Goal: Task Accomplishment & Management: Use online tool/utility

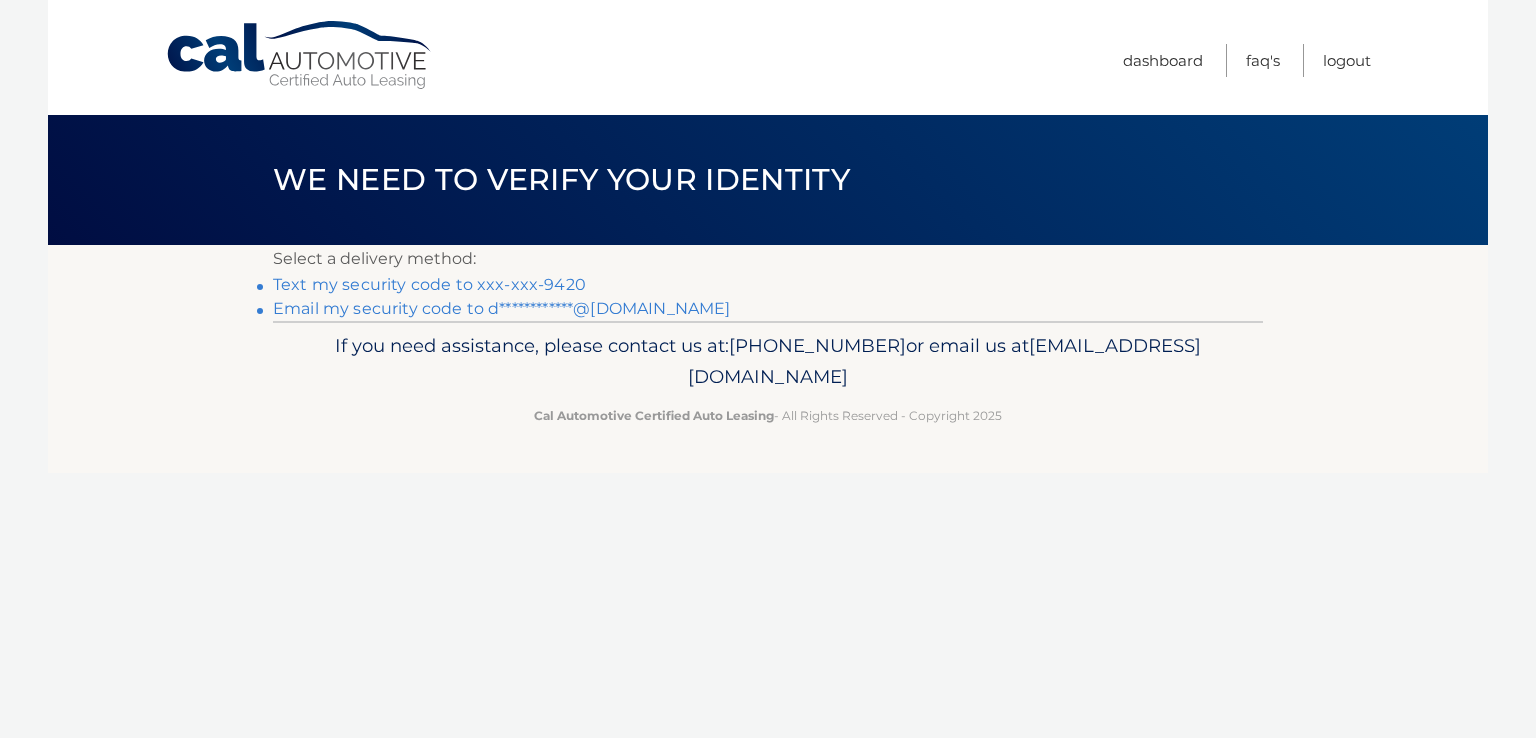
click at [310, 285] on link "Text my security code to xxx-xxx-9420" at bounding box center [429, 284] width 313 height 19
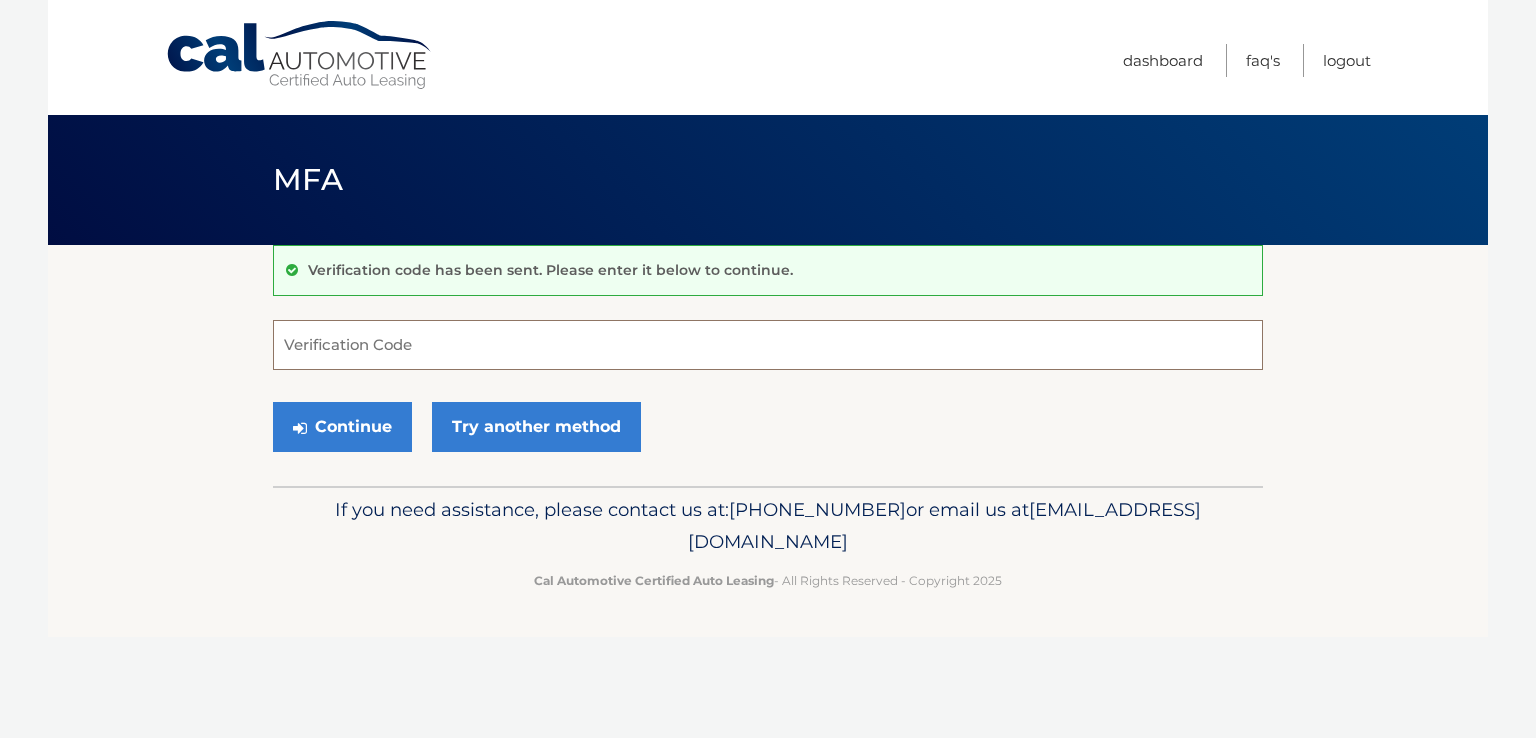
click at [730, 346] on input "Verification Code" at bounding box center [768, 345] width 990 height 50
type input "738121"
click at [318, 426] on button "Continue" at bounding box center [342, 427] width 139 height 50
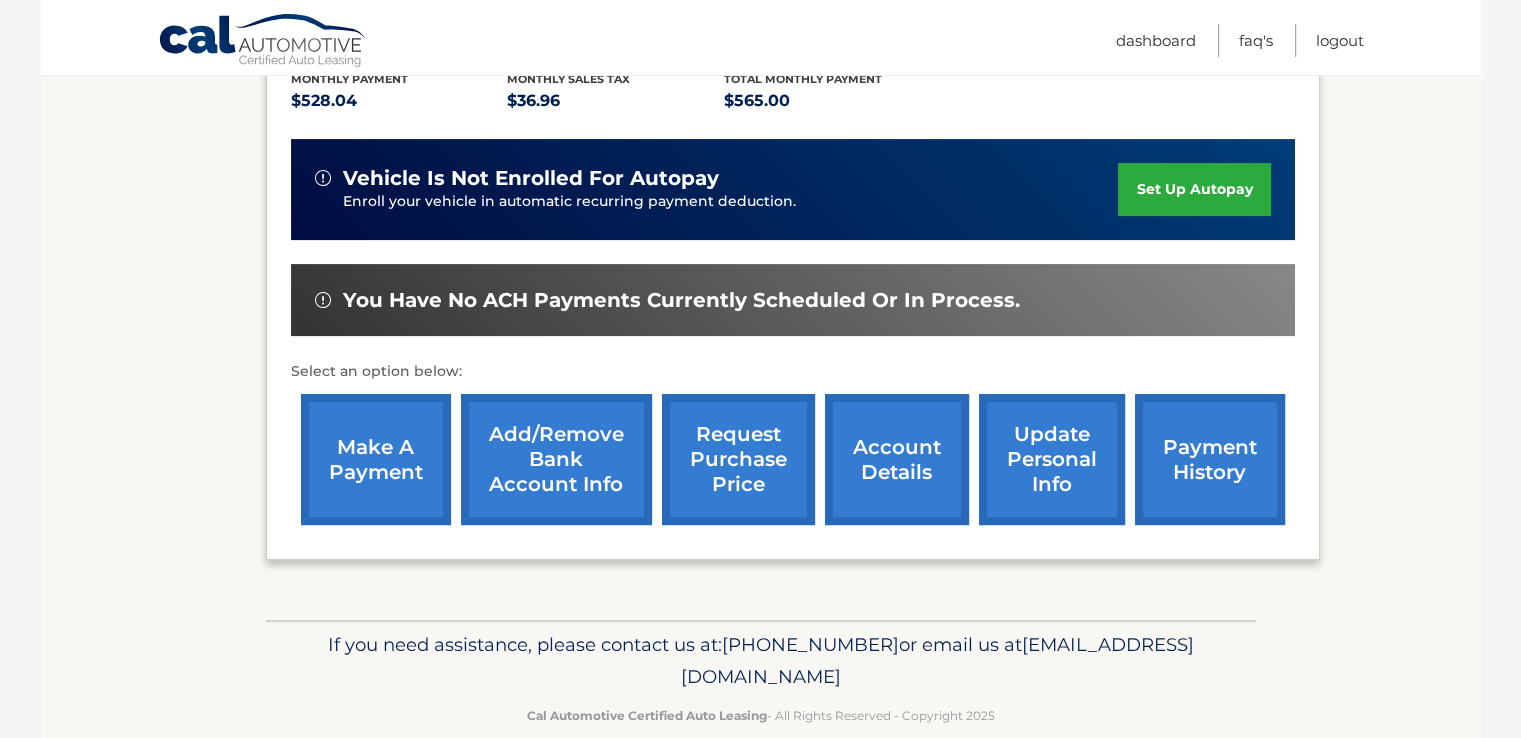
scroll to position [472, 0]
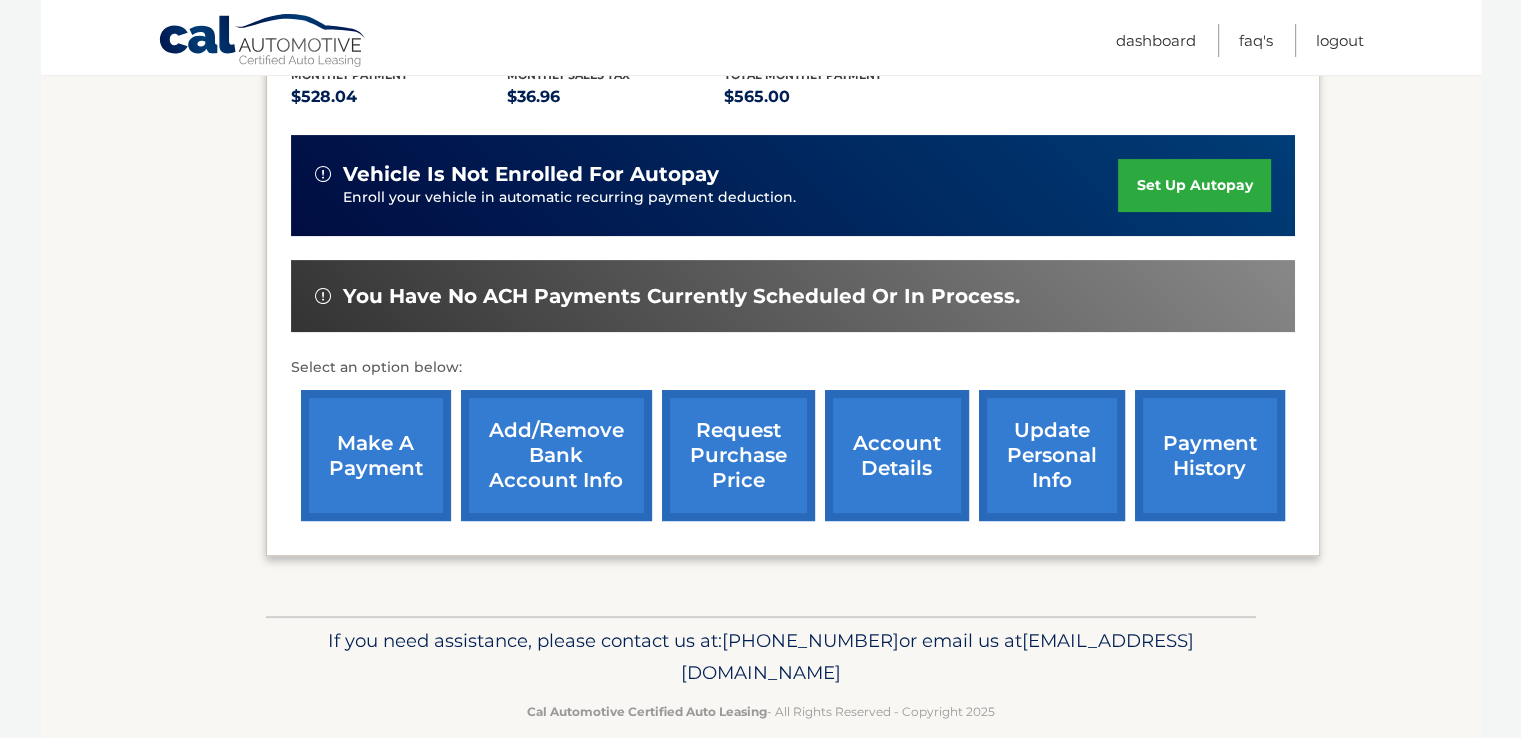
click at [398, 434] on link "make a payment" at bounding box center [376, 455] width 150 height 131
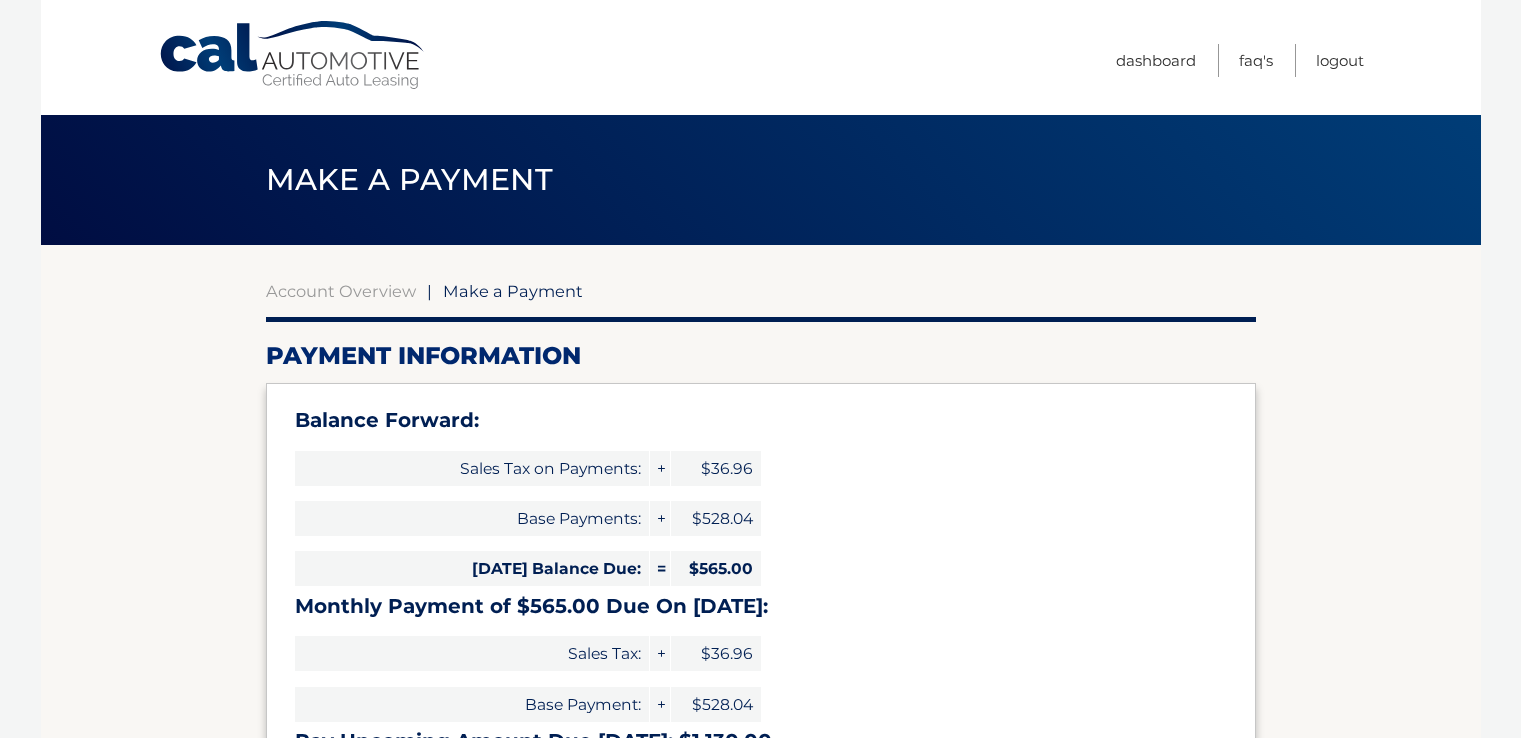
select select "NTc5ZjIzMTQtZGQ0Yi00OTAwLWIxODEtMWU0MzFmOGUwN2E0"
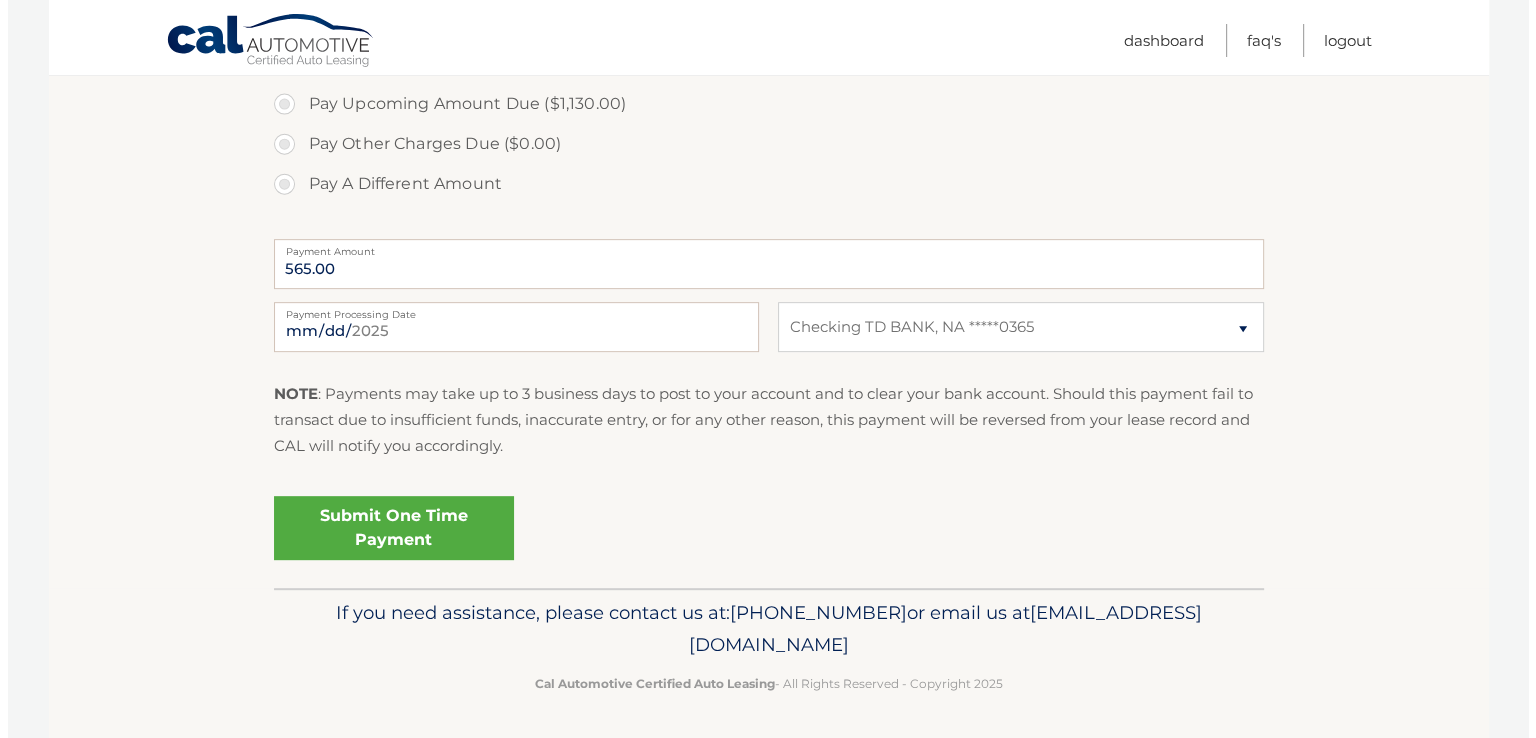
scroll to position [825, 0]
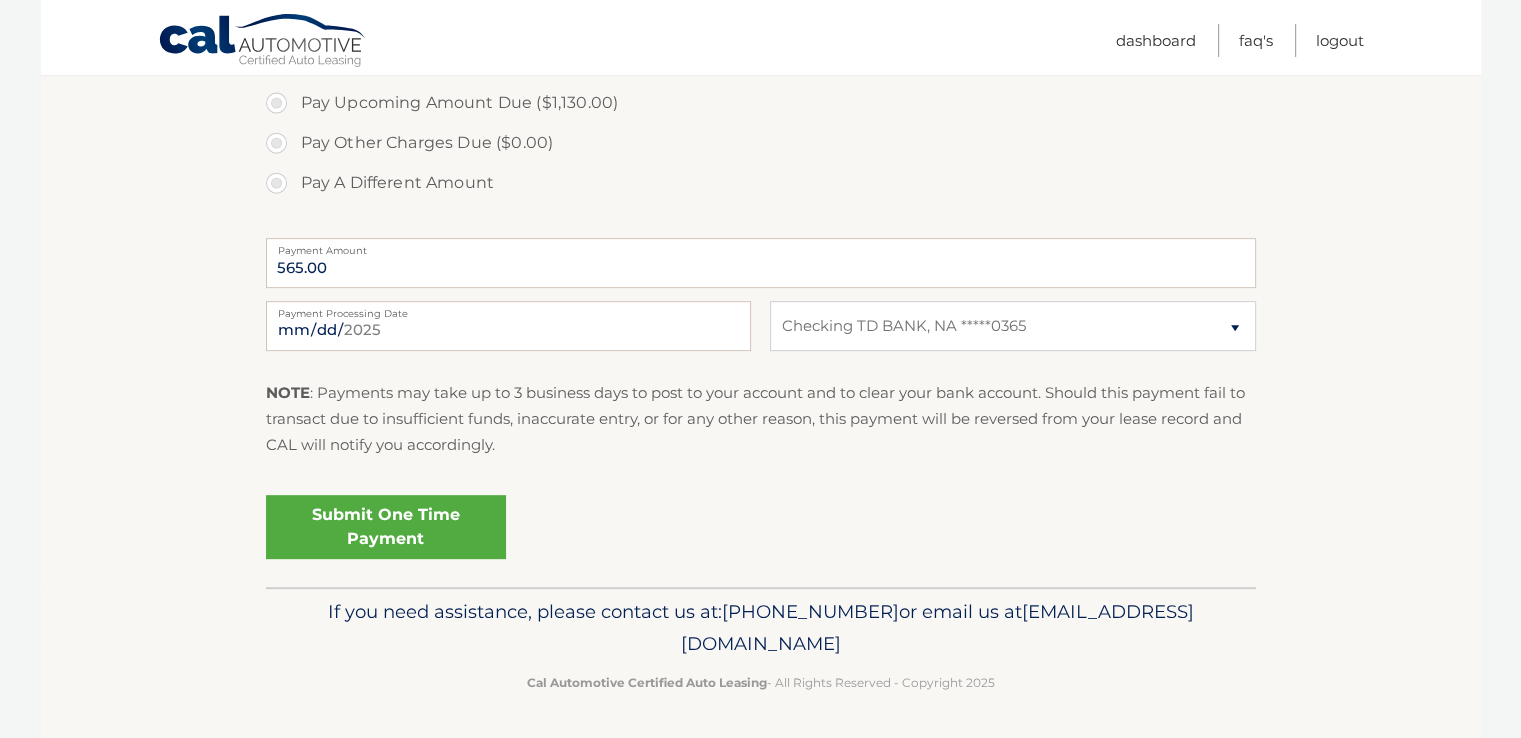
click at [397, 520] on link "Submit One Time Payment" at bounding box center [386, 527] width 240 height 64
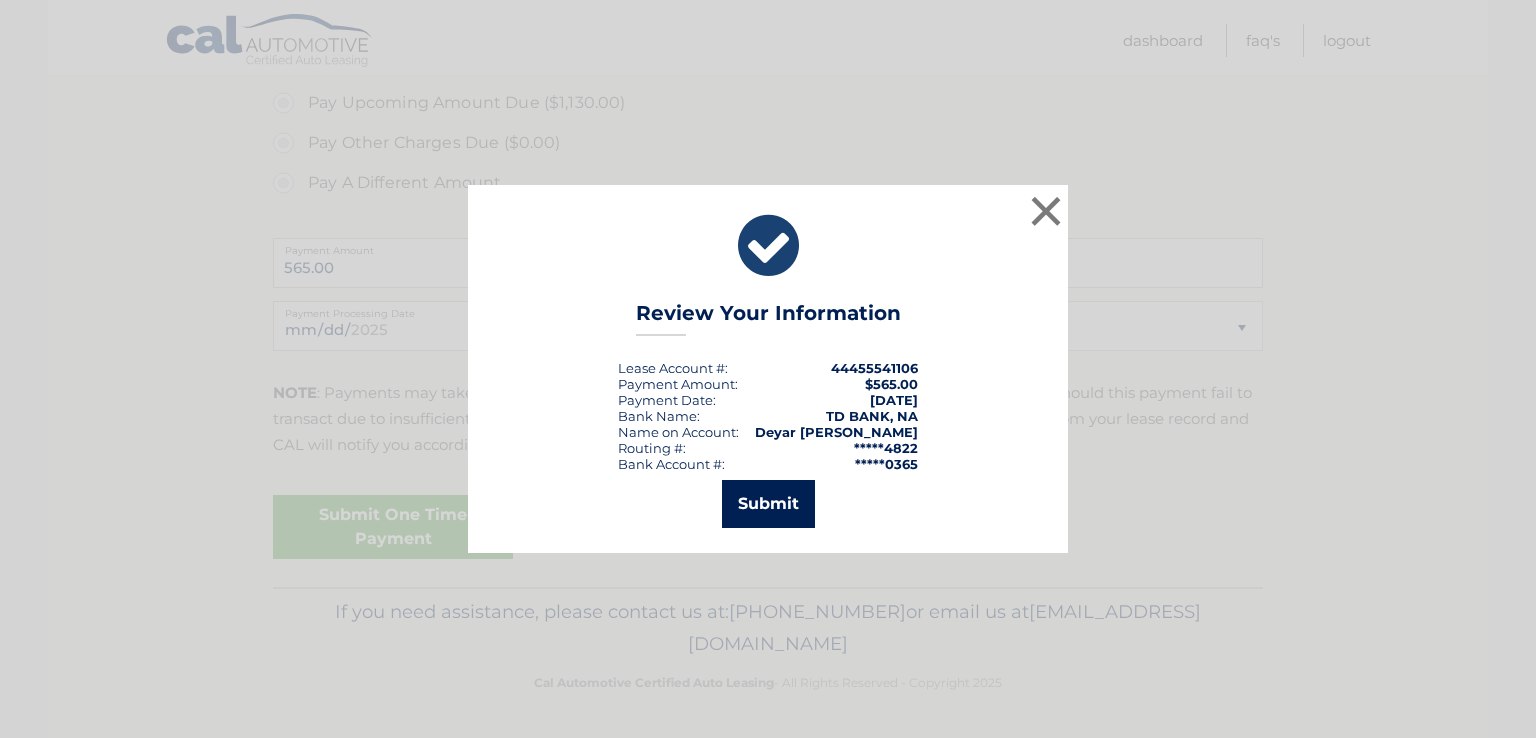
click at [805, 506] on button "Submit" at bounding box center [768, 504] width 93 height 48
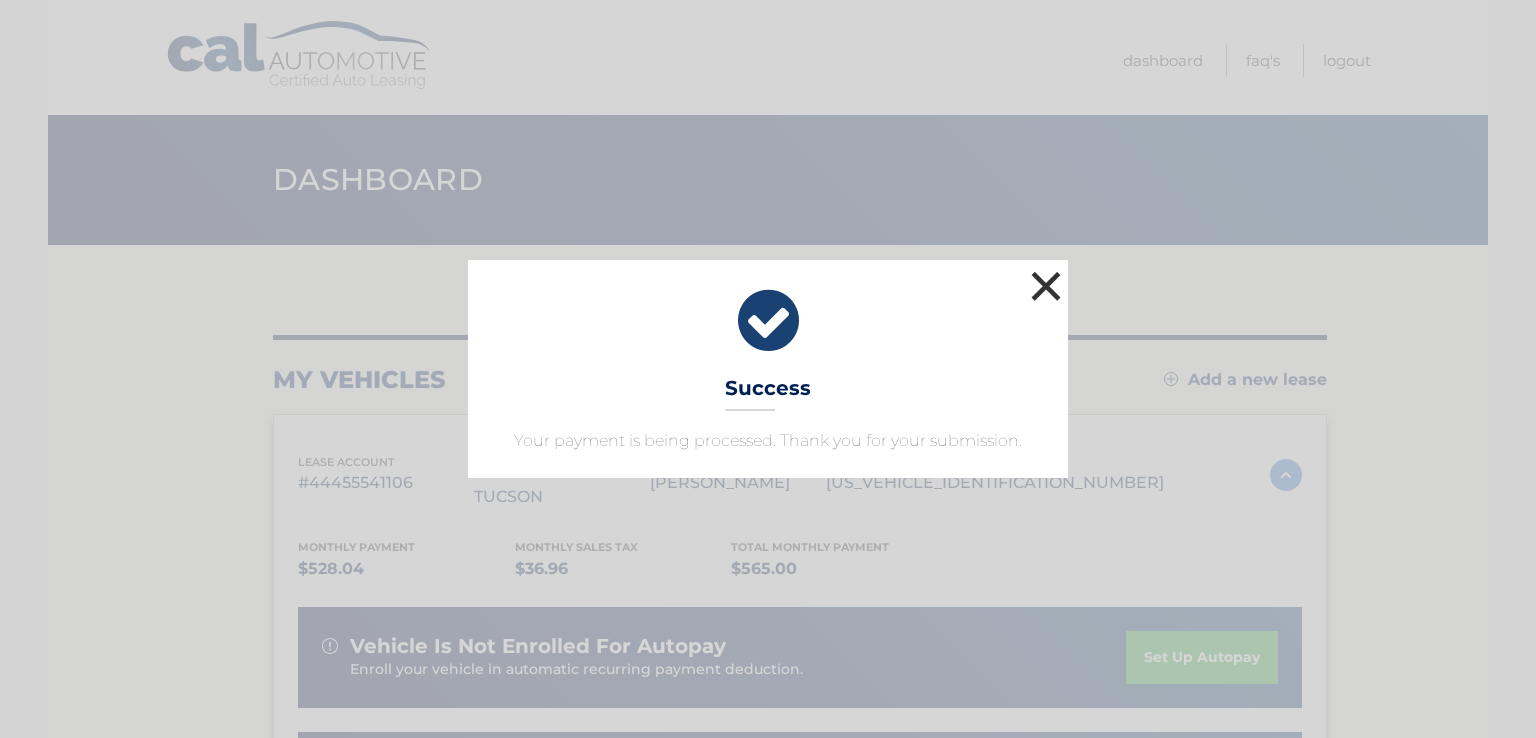
click at [1046, 276] on button "×" at bounding box center [1046, 286] width 40 height 40
